Goal: Task Accomplishment & Management: Use online tool/utility

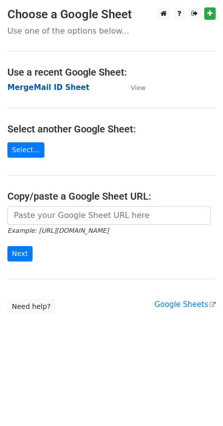
click at [36, 88] on strong "MergeMail ID Sheet" at bounding box center [48, 87] width 82 height 9
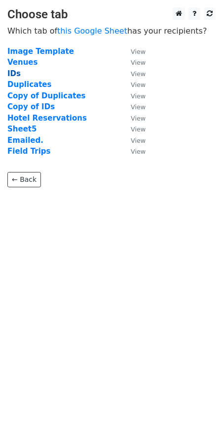
click at [18, 72] on strong "IDs" at bounding box center [13, 73] width 13 height 9
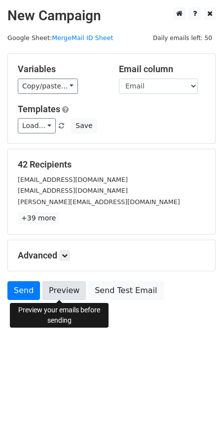
click at [62, 294] on link "Preview" at bounding box center [63, 290] width 43 height 19
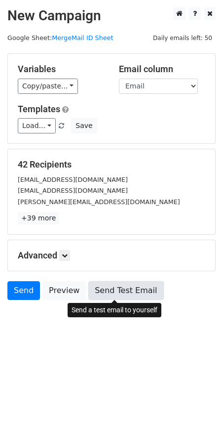
click at [105, 297] on link "Send Test Email" at bounding box center [125, 290] width 75 height 19
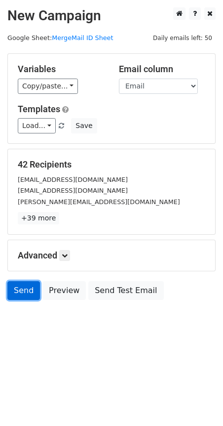
click at [24, 290] on link "Send" at bounding box center [23, 290] width 33 height 19
